Goal: Check status: Check status

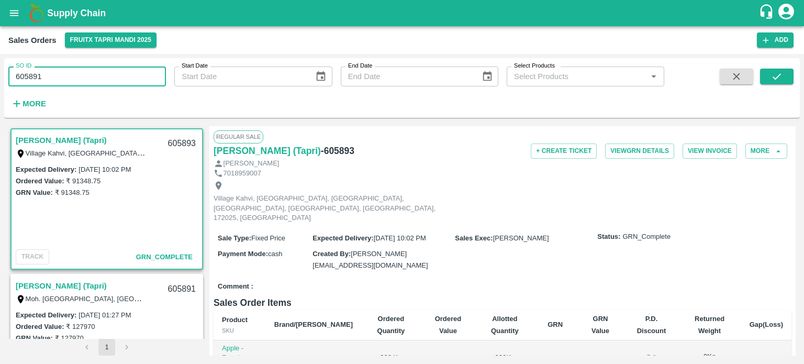
click at [114, 74] on input "605891" at bounding box center [87, 77] width 158 height 20
type input "605891"
click at [775, 75] on icon "submit" at bounding box center [777, 77] width 12 height 12
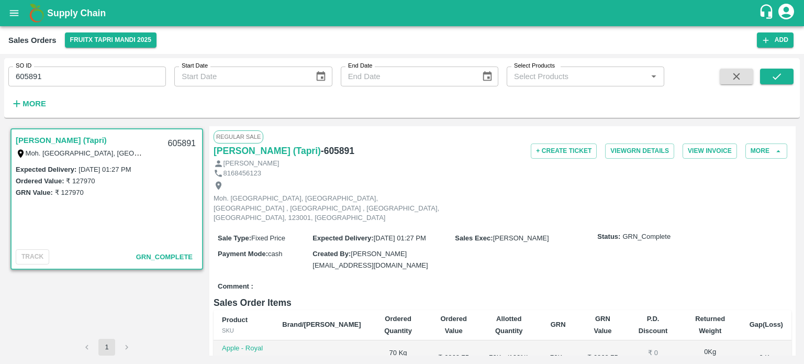
drag, startPoint x: 34, startPoint y: 73, endPoint x: 112, endPoint y: 74, distance: 77.5
click at [110, 74] on input "605891" at bounding box center [87, 77] width 158 height 20
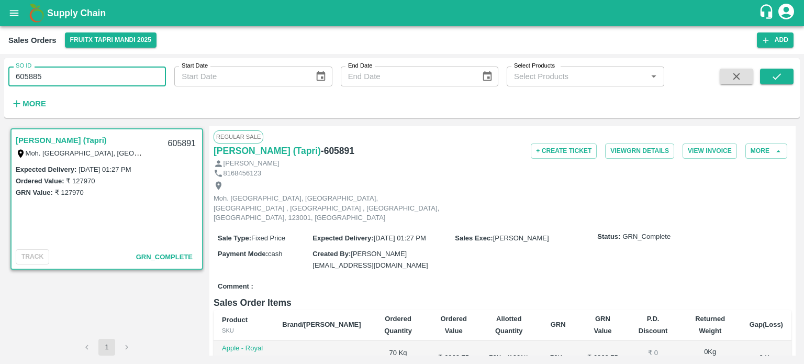
click at [115, 72] on input "605885" at bounding box center [87, 77] width 158 height 20
click at [769, 74] on button "submit" at bounding box center [777, 77] width 34 height 16
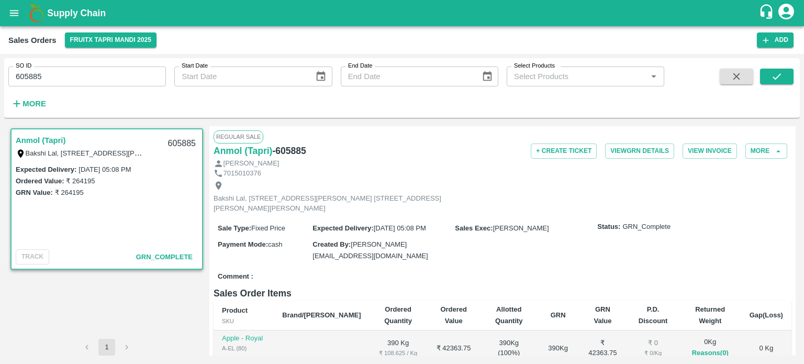
click at [78, 80] on input "605885" at bounding box center [87, 77] width 158 height 20
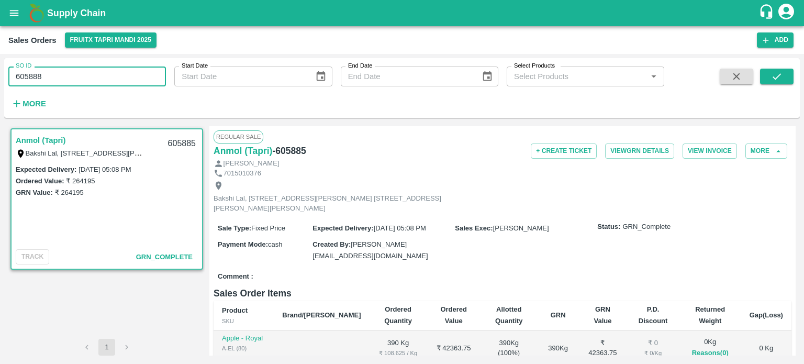
click at [78, 80] on input "605888" at bounding box center [87, 77] width 158 height 20
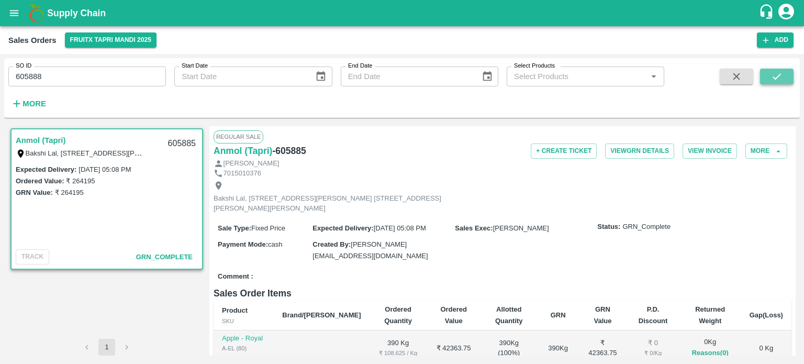
click at [779, 75] on icon "submit" at bounding box center [777, 77] width 12 height 12
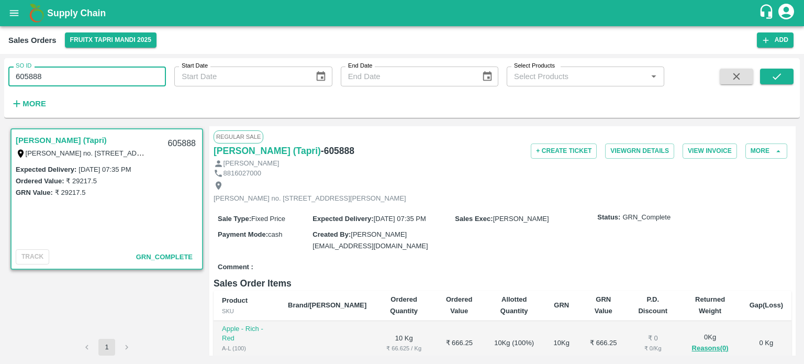
drag, startPoint x: 34, startPoint y: 76, endPoint x: 123, endPoint y: 79, distance: 89.6
click at [123, 79] on input "605888" at bounding box center [87, 77] width 158 height 20
click at [122, 75] on input "605890" at bounding box center [87, 77] width 158 height 20
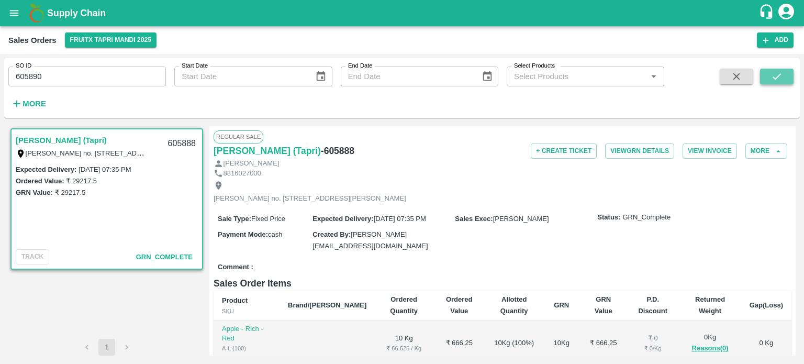
click at [763, 78] on button "submit" at bounding box center [777, 77] width 34 height 16
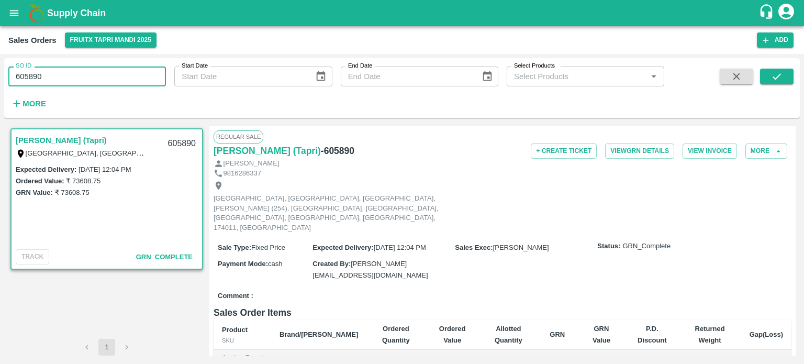
drag, startPoint x: 34, startPoint y: 73, endPoint x: 116, endPoint y: 78, distance: 82.3
click at [116, 78] on input "605890" at bounding box center [87, 77] width 158 height 20
click at [115, 72] on input "6058909" at bounding box center [87, 77] width 158 height 20
drag, startPoint x: 34, startPoint y: 79, endPoint x: 101, endPoint y: 70, distance: 68.1
click at [101, 70] on input "6058909" at bounding box center [87, 77] width 158 height 20
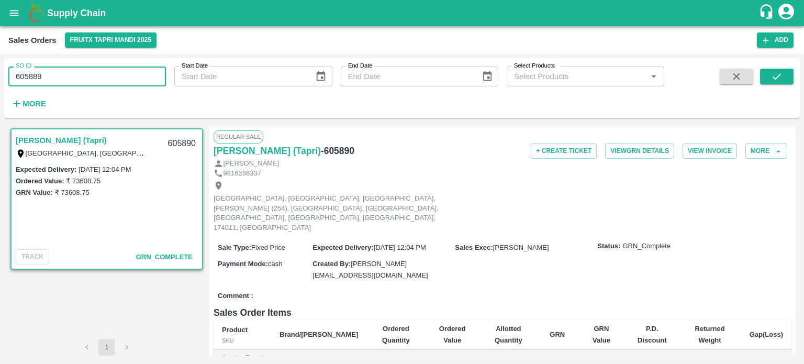
click at [105, 68] on input "605889" at bounding box center [87, 77] width 158 height 20
click at [776, 72] on icon "submit" at bounding box center [777, 77] width 12 height 12
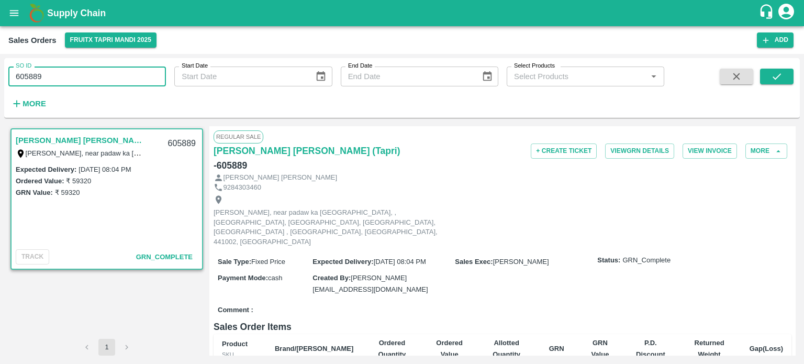
drag, startPoint x: 32, startPoint y: 74, endPoint x: 149, endPoint y: 76, distance: 116.8
click at [149, 76] on input "605889" at bounding box center [87, 77] width 158 height 20
click at [147, 69] on input "605893" at bounding box center [87, 77] width 158 height 20
click at [767, 73] on button "submit" at bounding box center [777, 77] width 34 height 16
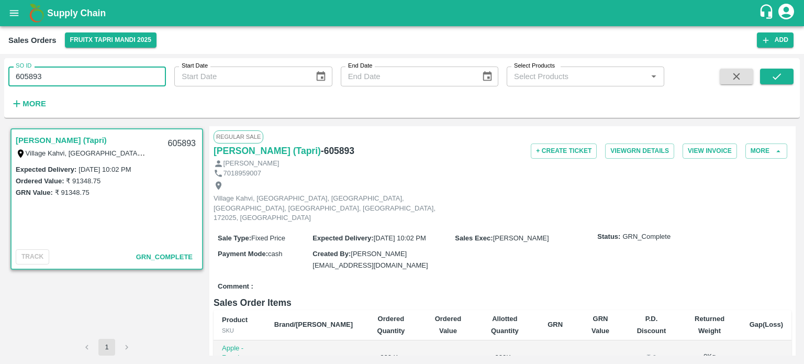
drag, startPoint x: 34, startPoint y: 75, endPoint x: 167, endPoint y: 76, distance: 133.0
click at [167, 76] on div "SO ID 605893 SO ID Start Date Start Date End Date End Date Select Products Sele…" at bounding box center [332, 85] width 665 height 54
click at [161, 71] on input "605886" at bounding box center [87, 77] width 158 height 20
click at [782, 82] on icon "submit" at bounding box center [777, 77] width 12 height 12
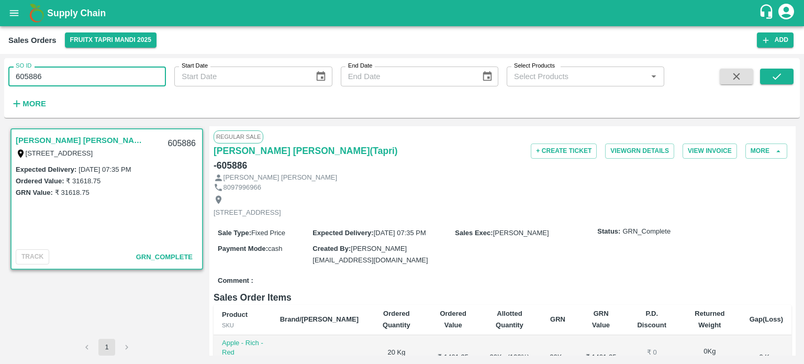
click at [41, 73] on input "605886" at bounding box center [87, 77] width 158 height 20
click at [41, 73] on input "605887" at bounding box center [87, 77] width 158 height 20
click at [775, 77] on icon "submit" at bounding box center [777, 77] width 12 height 12
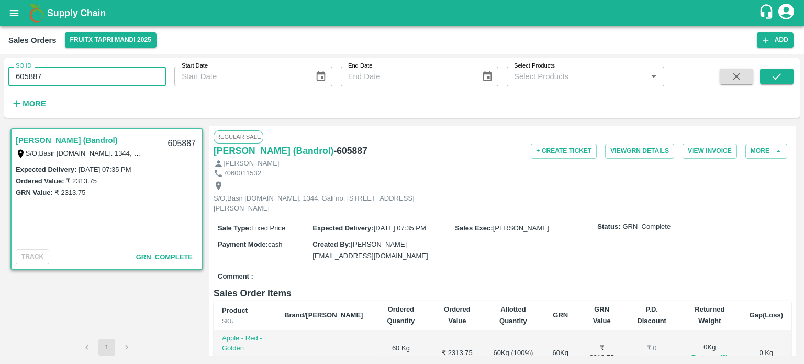
click at [36, 67] on input "605887" at bounding box center [87, 77] width 158 height 20
click at [64, 80] on input "605877" at bounding box center [87, 77] width 158 height 20
click at [149, 73] on input "605877" at bounding box center [87, 77] width 158 height 20
click at [126, 79] on input "605877" at bounding box center [87, 77] width 158 height 20
click at [785, 74] on button "submit" at bounding box center [777, 77] width 34 height 16
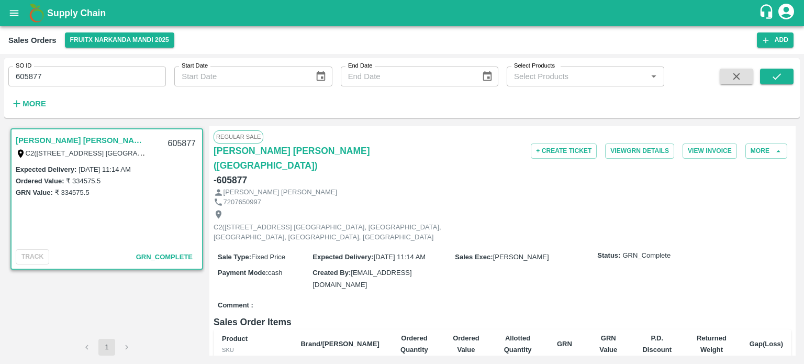
drag, startPoint x: 36, startPoint y: 69, endPoint x: 134, endPoint y: 74, distance: 98.1
click at [133, 75] on input "605877" at bounding box center [87, 77] width 158 height 20
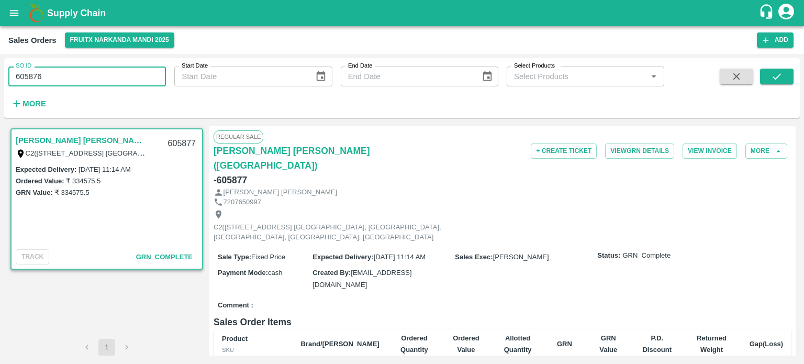
click at [115, 69] on input "605876" at bounding box center [87, 77] width 158 height 20
click at [782, 79] on icon "submit" at bounding box center [777, 77] width 12 height 12
drag, startPoint x: 36, startPoint y: 76, endPoint x: 91, endPoint y: 76, distance: 55.5
click at [91, 76] on input "605876" at bounding box center [87, 77] width 158 height 20
click at [91, 76] on input "605873" at bounding box center [87, 77] width 158 height 20
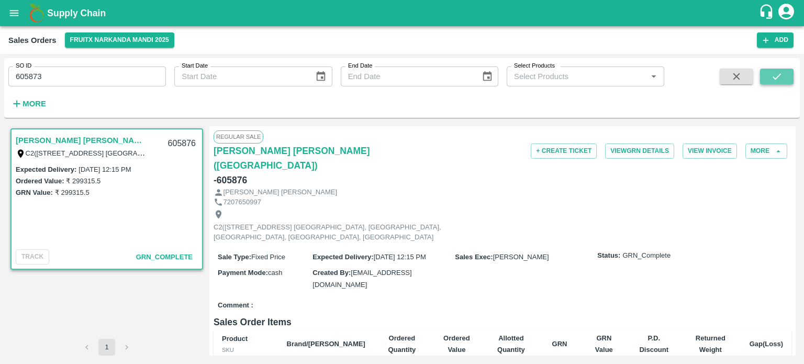
click at [769, 78] on button "submit" at bounding box center [777, 77] width 34 height 16
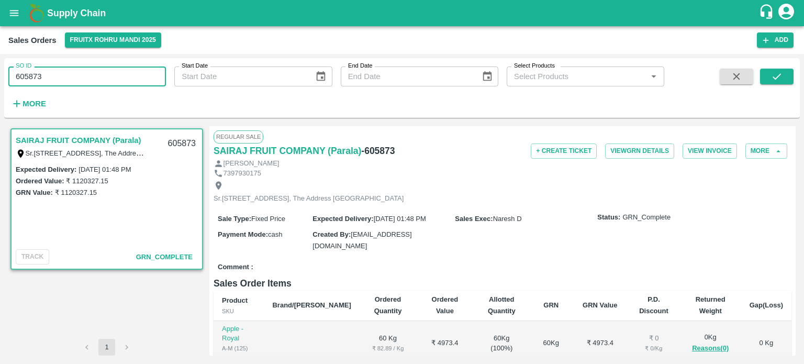
drag, startPoint x: 38, startPoint y: 73, endPoint x: 87, endPoint y: 71, distance: 49.3
click at [86, 71] on input "605873" at bounding box center [87, 77] width 158 height 20
click at [87, 70] on input "605878" at bounding box center [87, 77] width 158 height 20
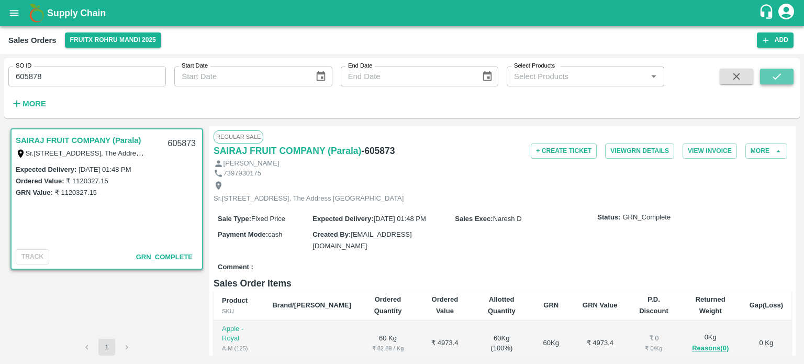
click at [774, 76] on icon "submit" at bounding box center [777, 77] width 12 height 12
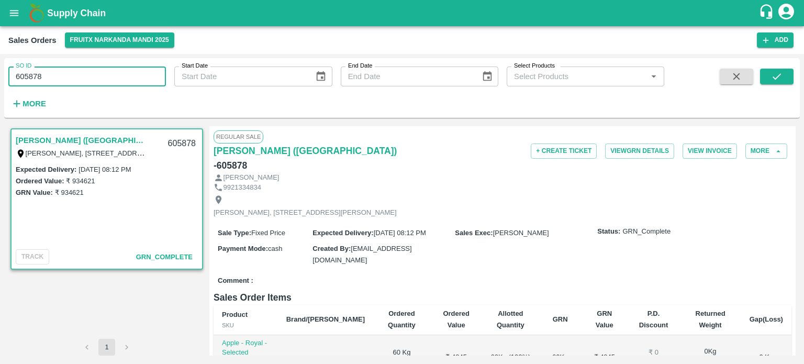
drag, startPoint x: 34, startPoint y: 75, endPoint x: 110, endPoint y: 69, distance: 76.7
click at [109, 69] on input "605878" at bounding box center [87, 77] width 158 height 20
click at [104, 78] on input "605880" at bounding box center [87, 77] width 158 height 20
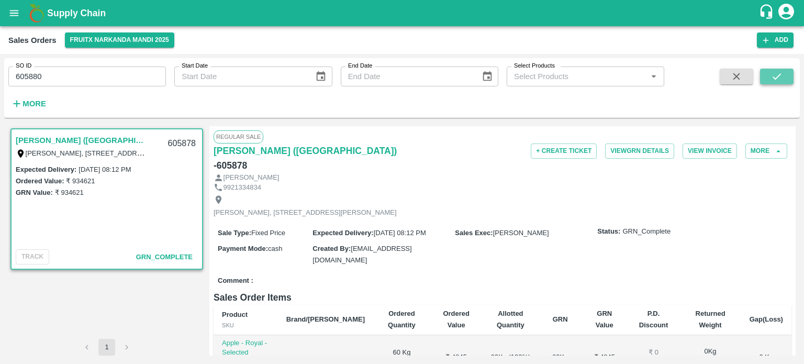
click at [773, 74] on icon "submit" at bounding box center [777, 77] width 12 height 12
click at [60, 64] on div "SO ID 605880 SO ID" at bounding box center [83, 72] width 166 height 28
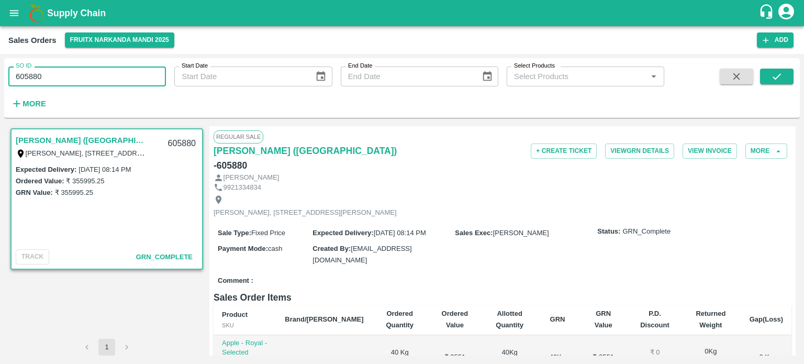
drag, startPoint x: 33, startPoint y: 72, endPoint x: 89, endPoint y: 82, distance: 56.9
click at [87, 83] on input "605880" at bounding box center [87, 77] width 158 height 20
click at [90, 81] on input "605871" at bounding box center [87, 77] width 158 height 20
click at [764, 81] on button "submit" at bounding box center [777, 77] width 34 height 16
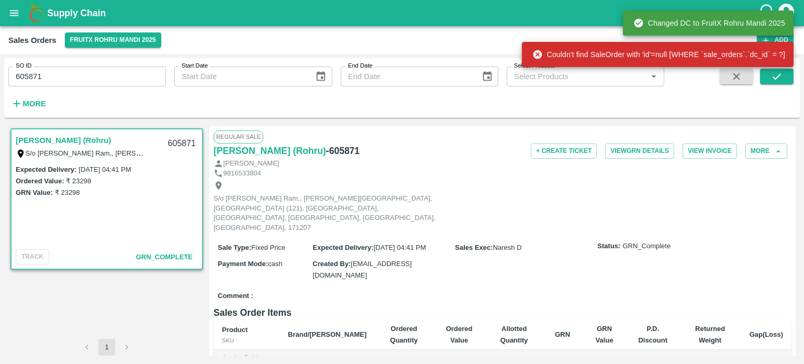
click at [98, 71] on input "605871" at bounding box center [87, 77] width 158 height 20
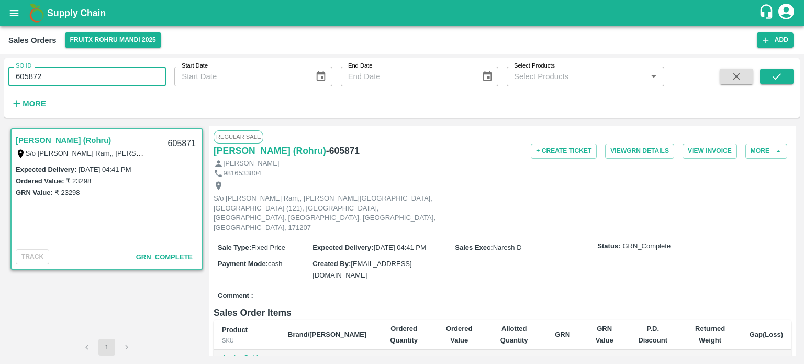
click at [98, 71] on input "605872" at bounding box center [87, 77] width 158 height 20
type input "605872"
click at [781, 79] on icon "submit" at bounding box center [777, 77] width 12 height 12
